Goal: Transaction & Acquisition: Purchase product/service

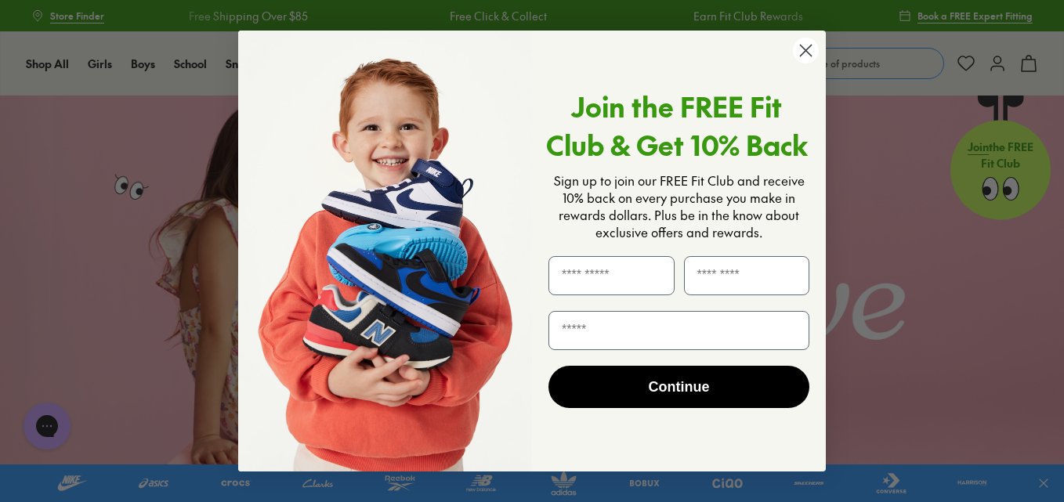
click at [808, 45] on circle "Close dialog" at bounding box center [806, 51] width 26 height 26
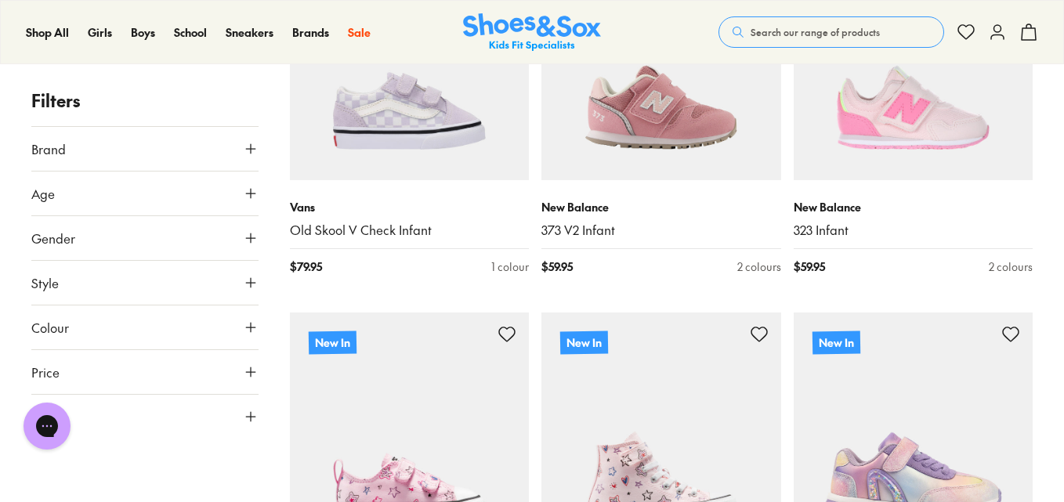
scroll to position [411, 0]
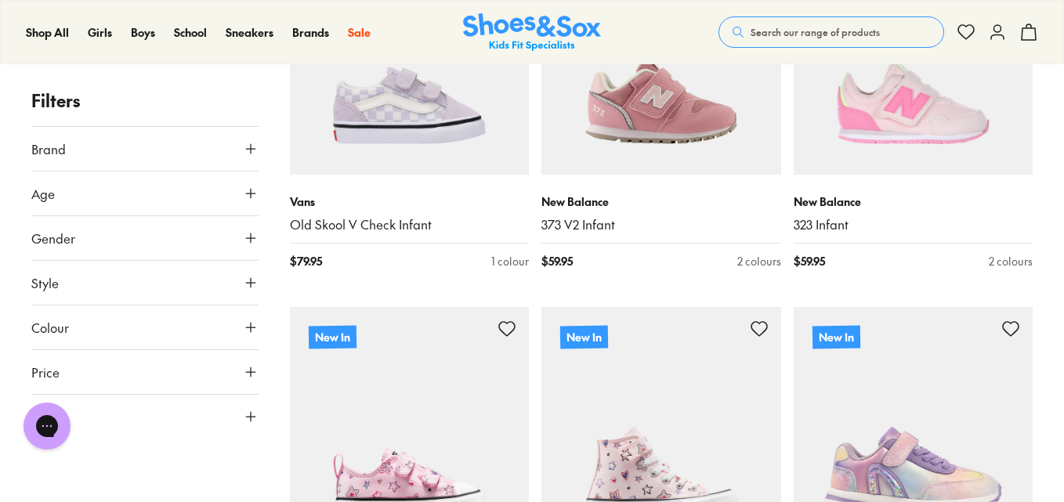
click at [246, 431] on button "Size" at bounding box center [144, 417] width 227 height 44
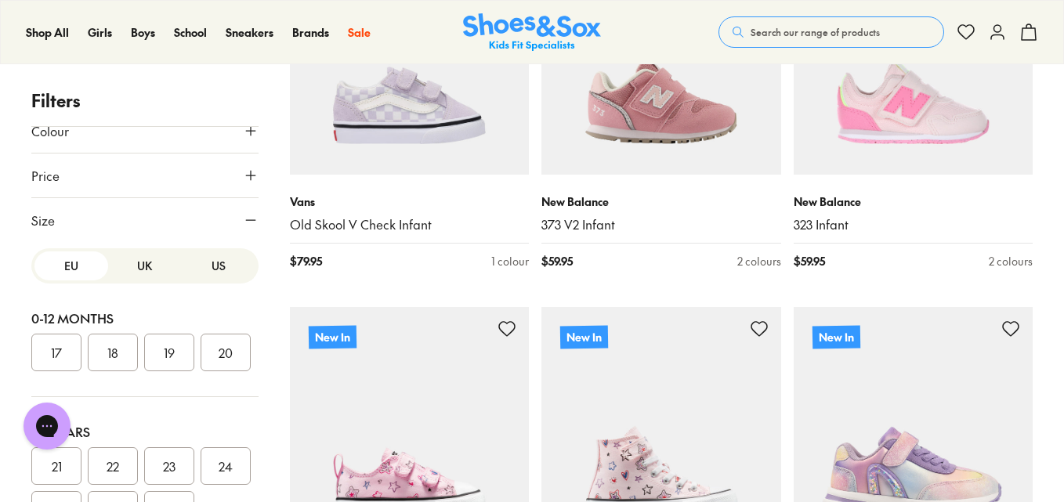
scroll to position [203, 0]
click at [124, 252] on button "UK" at bounding box center [145, 259] width 74 height 29
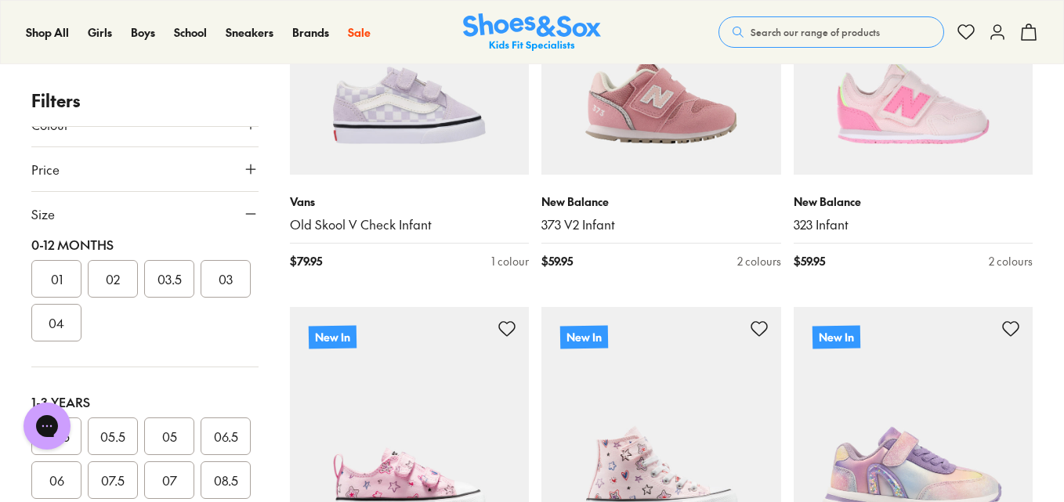
scroll to position [0, 0]
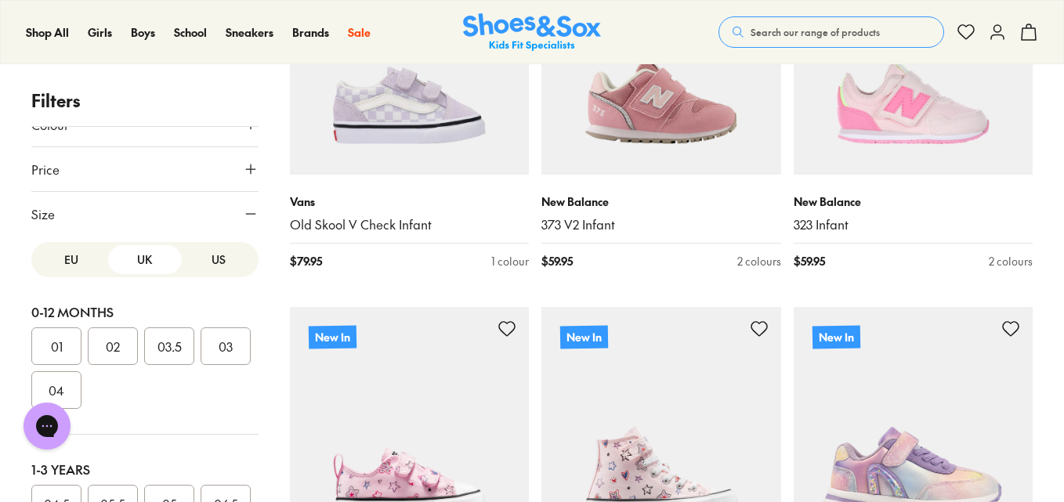
click at [192, 269] on button "US" at bounding box center [219, 259] width 74 height 29
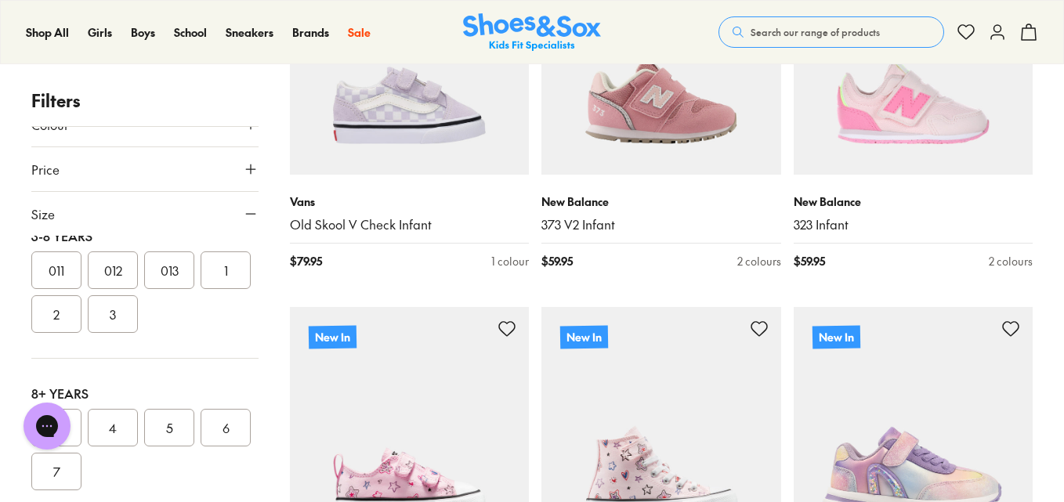
scroll to position [353, 0]
click at [82, 328] on button "2" at bounding box center [56, 309] width 50 height 38
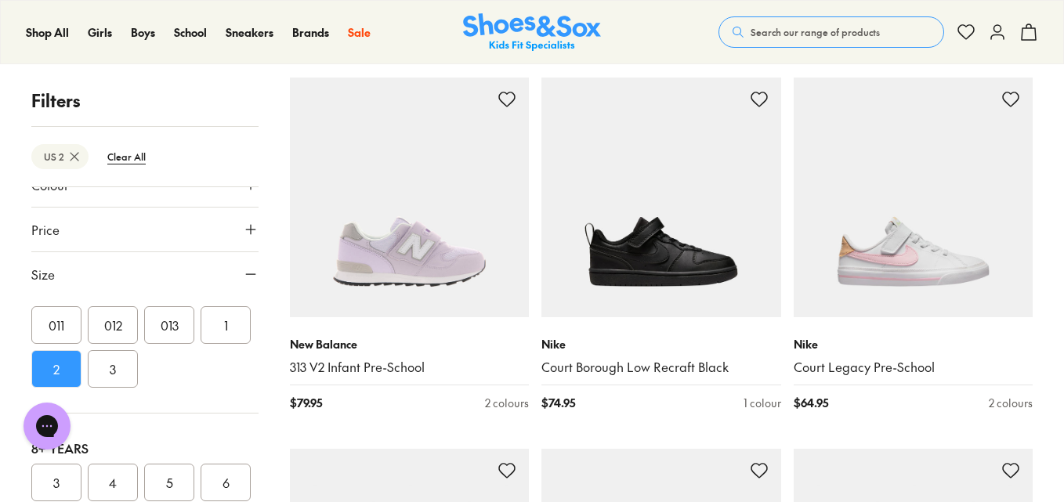
scroll to position [659, 0]
